Goal: Information Seeking & Learning: Learn about a topic

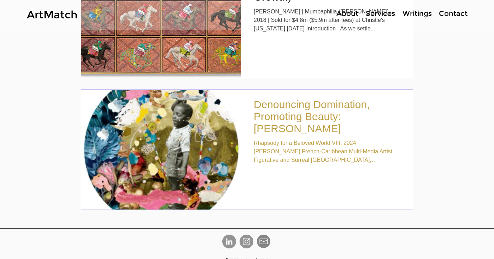
scroll to position [2409, 0]
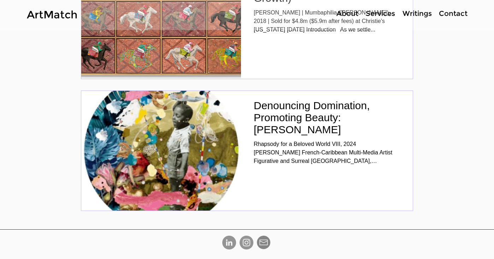
click at [350, 17] on p "About" at bounding box center [347, 13] width 29 height 10
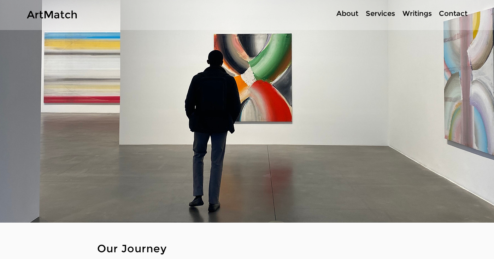
click at [352, 15] on p "About" at bounding box center [347, 13] width 29 height 10
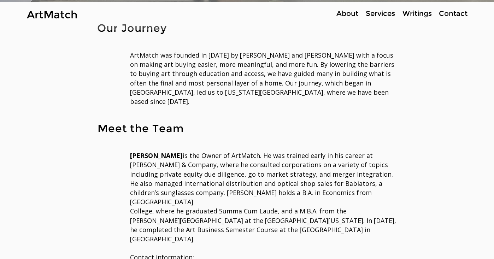
scroll to position [223, 0]
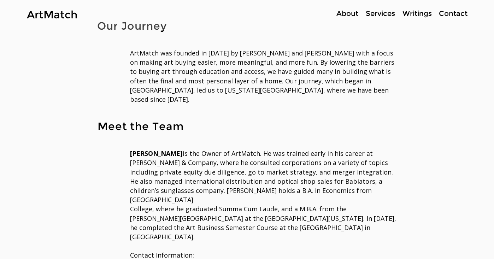
click at [372, 11] on p "Services" at bounding box center [380, 13] width 36 height 10
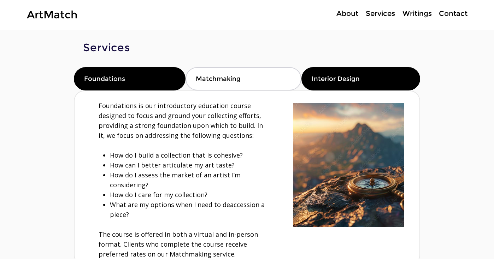
click at [363, 70] on div "Interior Design" at bounding box center [361, 78] width 119 height 23
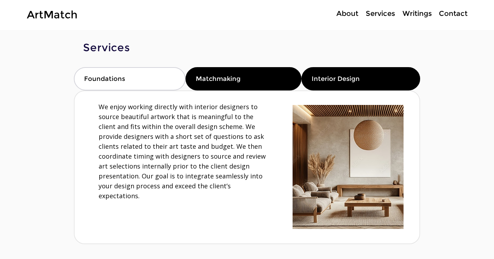
click at [279, 87] on div "Matchmaking" at bounding box center [244, 78] width 116 height 23
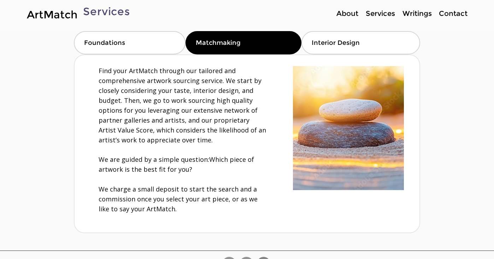
scroll to position [29, 0]
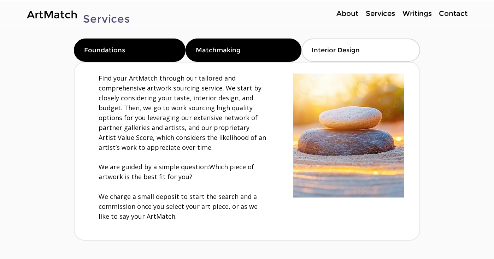
click at [148, 58] on div "Foundations" at bounding box center [130, 50] width 112 height 23
